Goal: Task Accomplishment & Management: Manage account settings

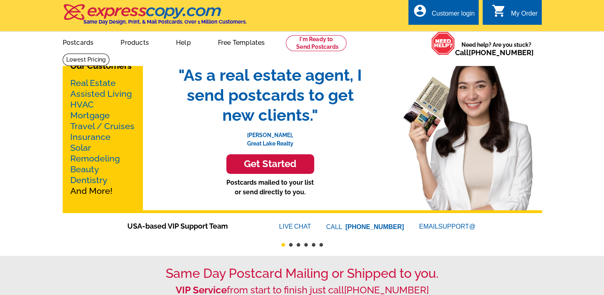
click at [76, 84] on link "Real Estate" at bounding box center [93, 83] width 46 height 10
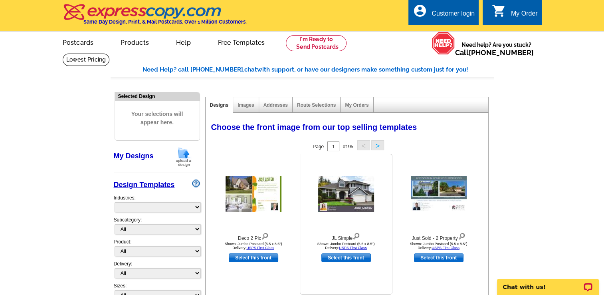
select select "785"
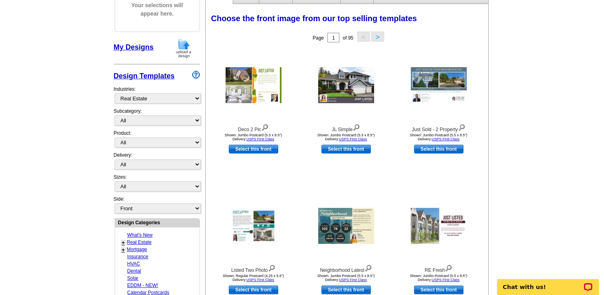
scroll to position [120, 0]
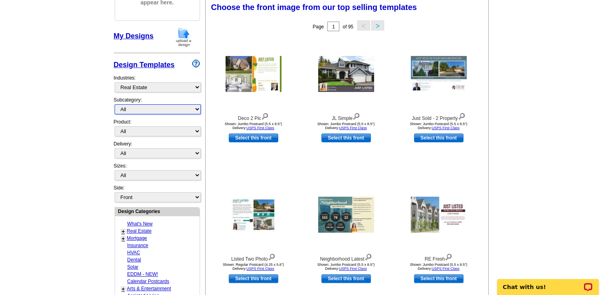
click at [129, 108] on select "All RE/MAX® Referrals [PERSON_NAME]® Berkshire Hathaway Home Services Century 2…" at bounding box center [158, 109] width 86 height 10
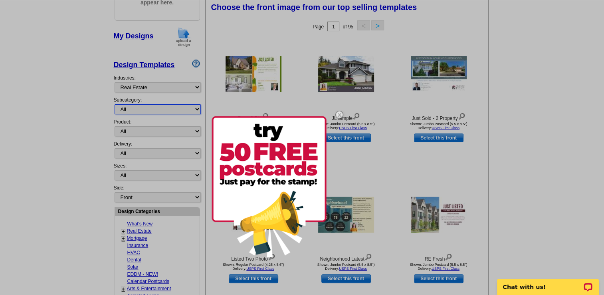
select select "807"
click at [115, 104] on select "All RE/MAX® Referrals [PERSON_NAME]® Berkshire Hathaway Home Services Century 2…" at bounding box center [158, 109] width 86 height 10
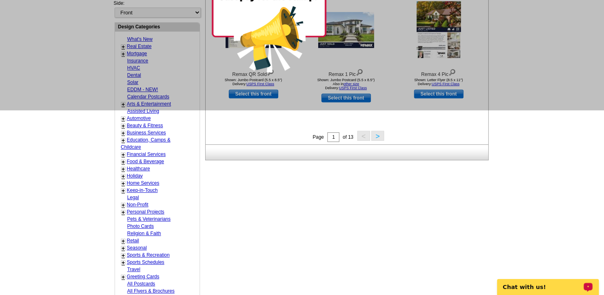
scroll to position [359, 0]
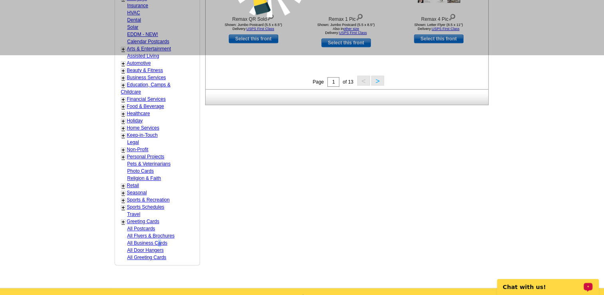
click at [159, 240] on link "All Business Cards" at bounding box center [147, 243] width 40 height 6
select select "973"
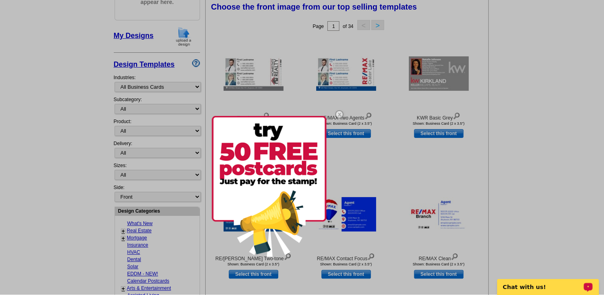
scroll to position [118, 0]
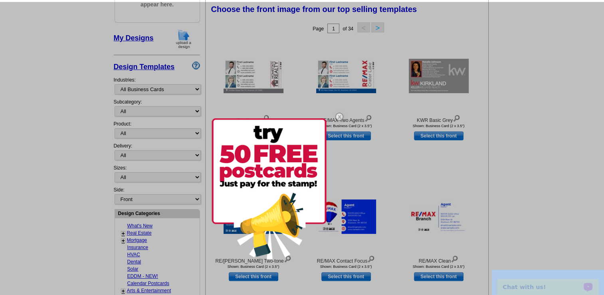
click at [0, 44] on html "Customer Login Create New Account local_phone Same Day Design, Print, & Mail Po…" at bounding box center [302, 290] width 604 height 817
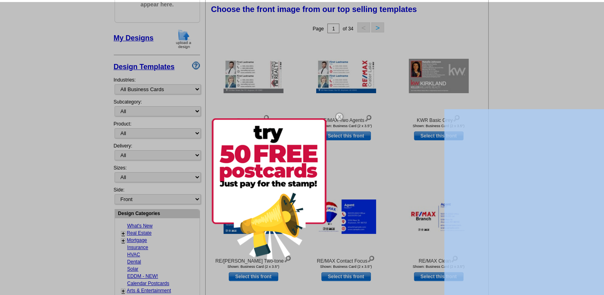
click at [0, 21] on html "Customer Login Create New Account local_phone Same Day Design, Print, & Mail Po…" at bounding box center [302, 290] width 604 height 817
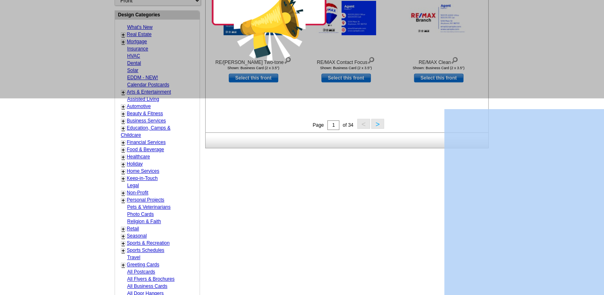
scroll to position [317, 0]
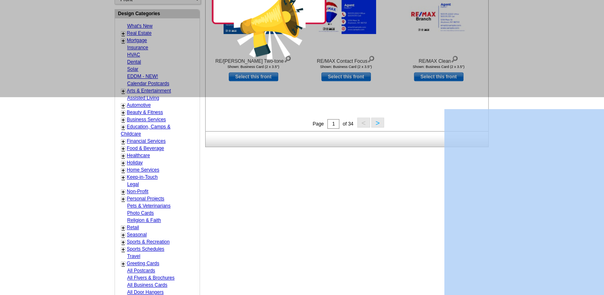
click at [374, 119] on button ">" at bounding box center [377, 122] width 13 height 10
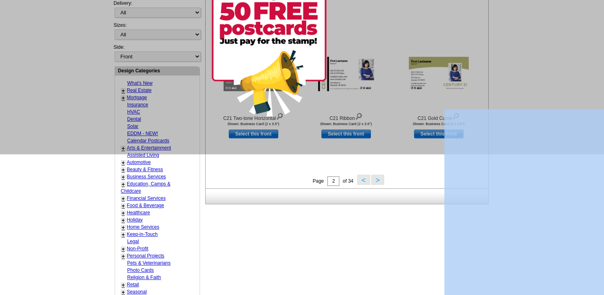
scroll to position [277, 0]
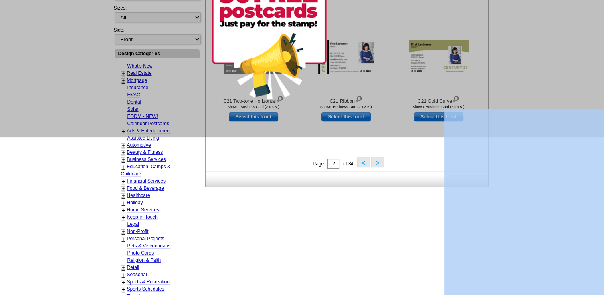
click at [375, 162] on button ">" at bounding box center [377, 162] width 13 height 10
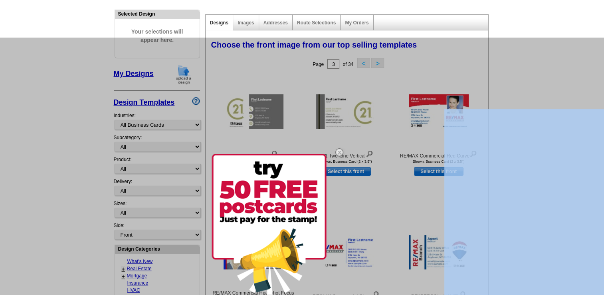
scroll to position [38, 0]
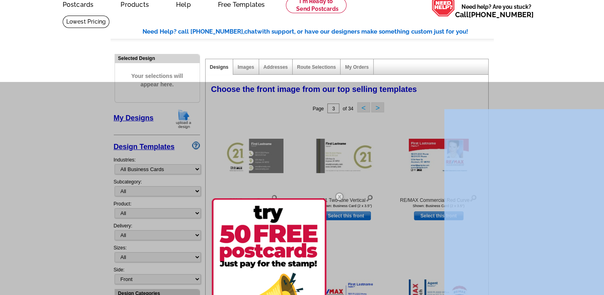
click at [136, 192] on div at bounding box center [302, 229] width 604 height 295
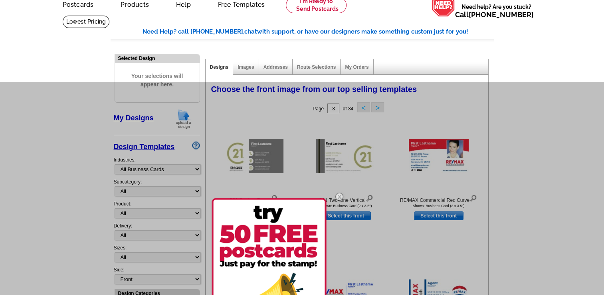
click at [131, 188] on div at bounding box center [302, 229] width 604 height 295
click at [129, 189] on div at bounding box center [302, 229] width 604 height 295
click at [338, 194] on img at bounding box center [339, 196] width 23 height 23
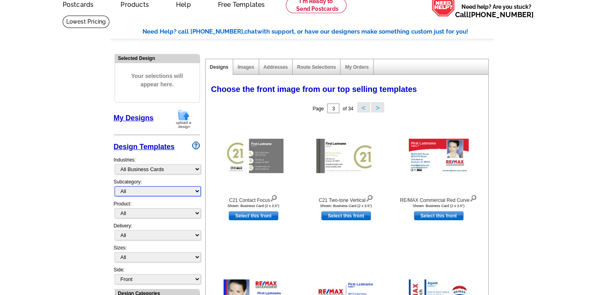
click at [145, 190] on select "All" at bounding box center [158, 191] width 86 height 10
click at [136, 119] on link "My Designs" at bounding box center [134, 118] width 40 height 8
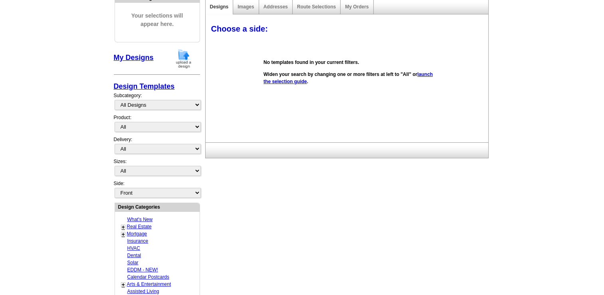
scroll to position [118, 0]
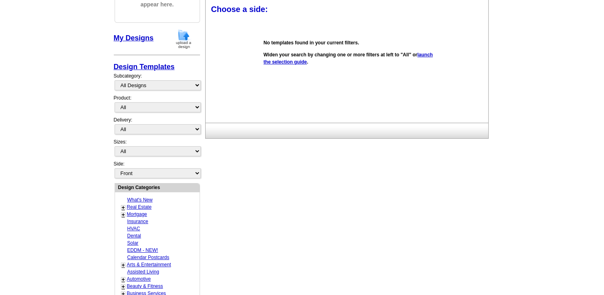
click at [375, 232] on div "Need Help? call [PHONE_NUMBER], chat with support, or have our designers make s…" at bounding box center [302, 221] width 383 height 549
